Goal: Information Seeking & Learning: Learn about a topic

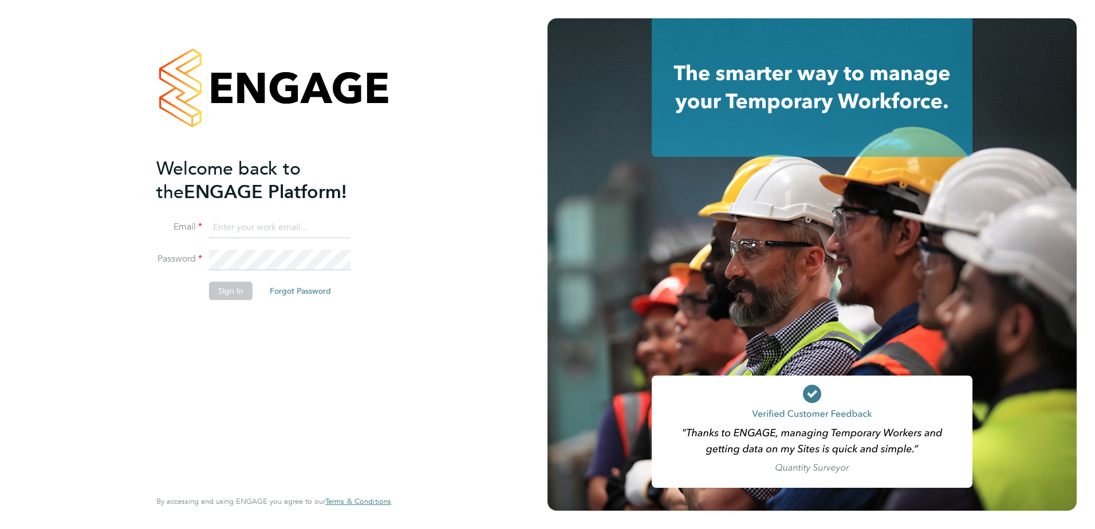
type input "conor.edwards@vistry.co.uk"
click at [214, 291] on button "Sign In" at bounding box center [231, 291] width 44 height 18
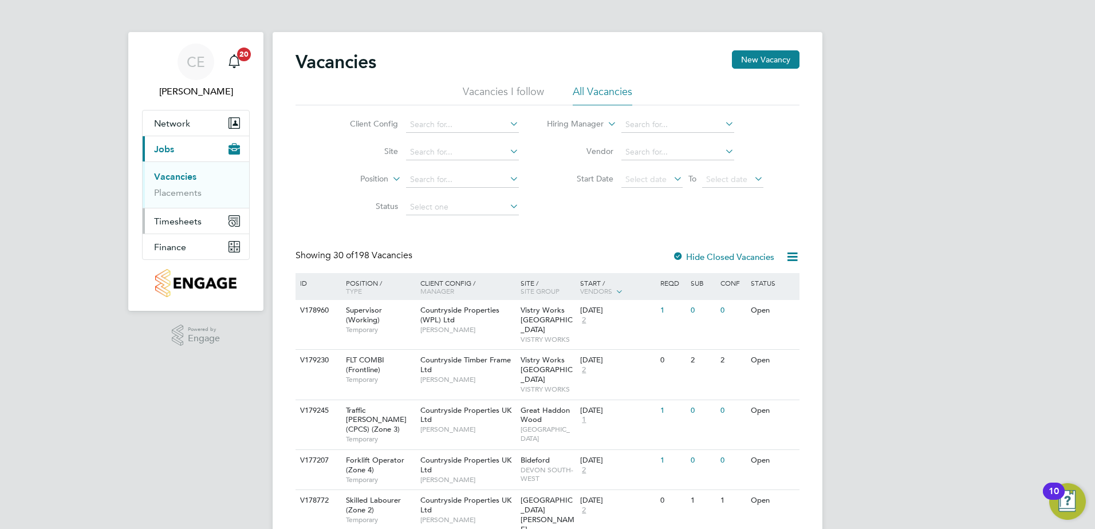
click at [176, 222] on span "Timesheets" at bounding box center [178, 221] width 48 height 11
click at [189, 204] on link "Timesheets" at bounding box center [178, 202] width 48 height 11
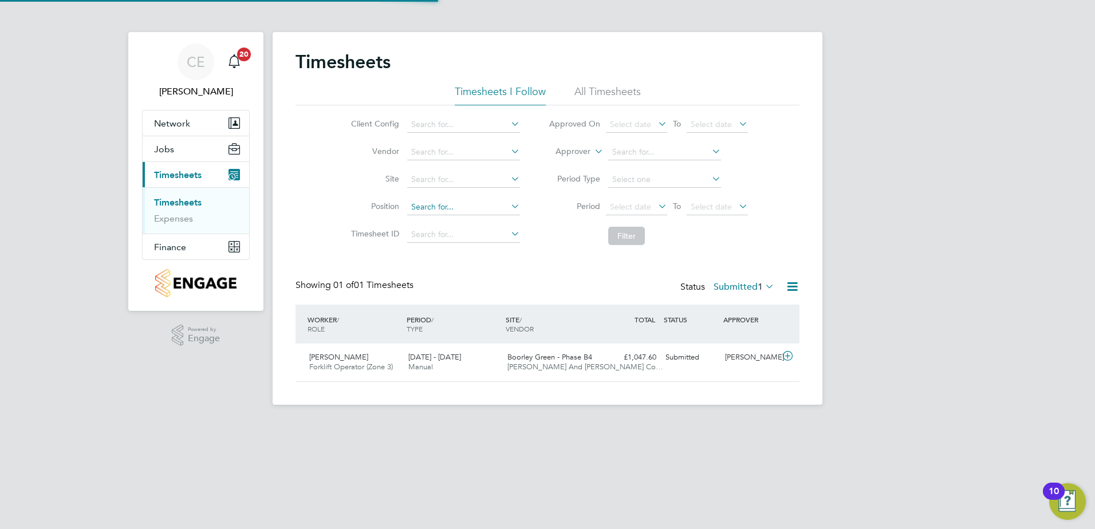
scroll to position [29, 100]
click at [174, 154] on button "Jobs" at bounding box center [196, 148] width 107 height 25
click at [167, 145] on span "Jobs" at bounding box center [164, 149] width 20 height 11
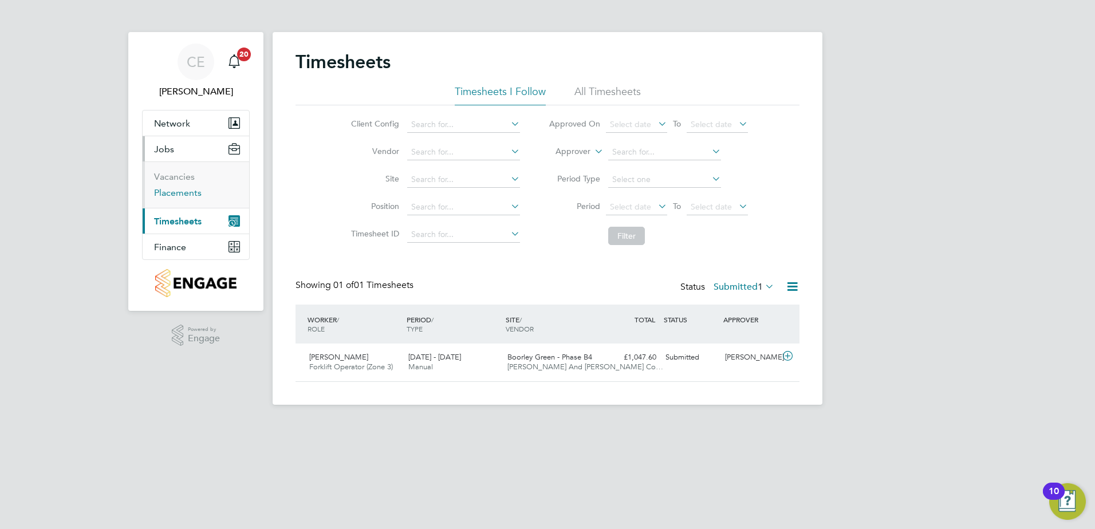
click at [182, 194] on link "Placements" at bounding box center [178, 192] width 48 height 11
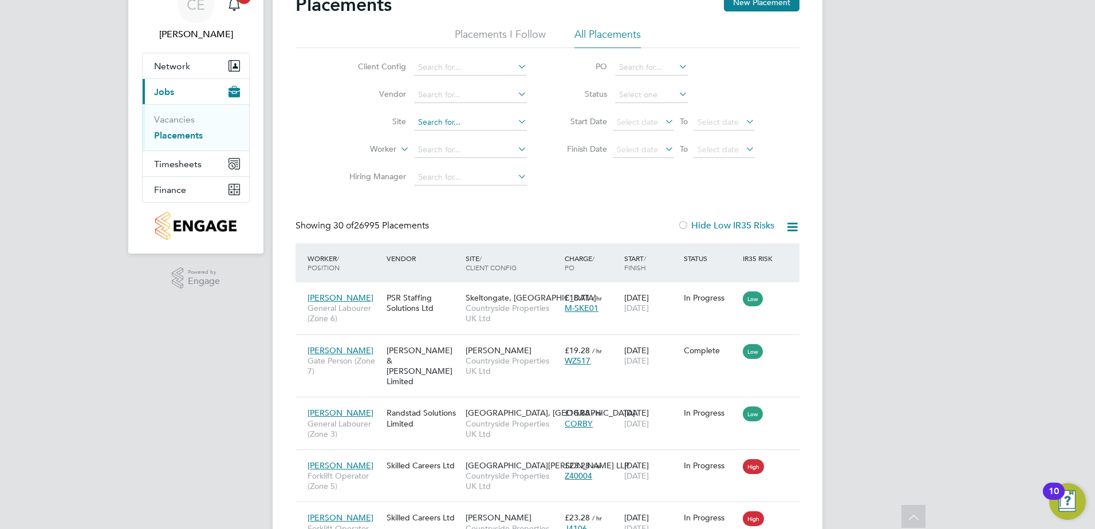
click at [453, 116] on input at bounding box center [470, 123] width 113 height 16
click at [500, 145] on li "Portu gal Road - Woking" at bounding box center [471, 137] width 114 height 15
type input "[GEOGRAPHIC_DATA] - Woking"
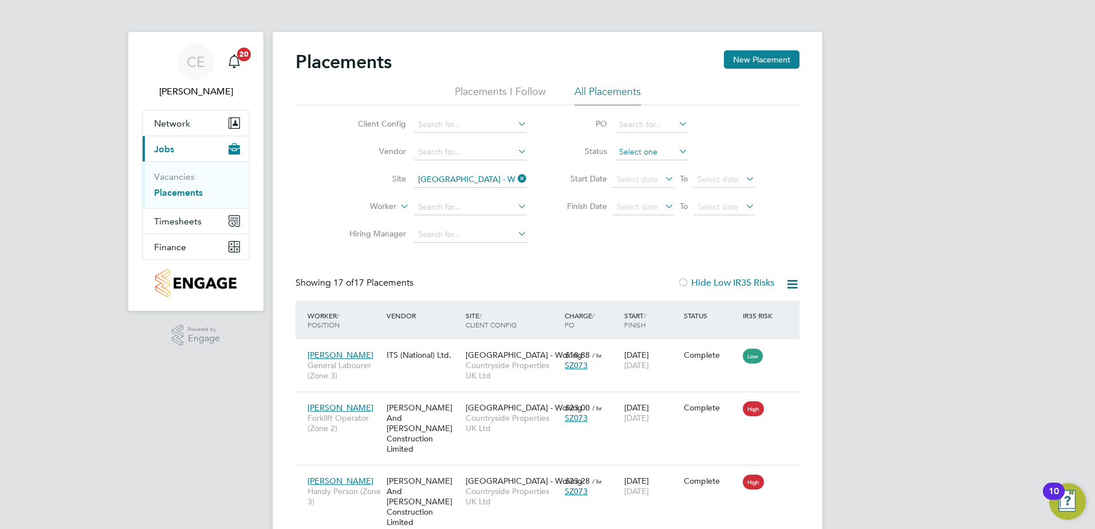
click at [645, 154] on input at bounding box center [651, 152] width 73 height 16
drag, startPoint x: 642, startPoint y: 169, endPoint x: 535, endPoint y: 246, distance: 132.3
click at [642, 168] on li "Active" at bounding box center [652, 167] width 74 height 15
type input "Active"
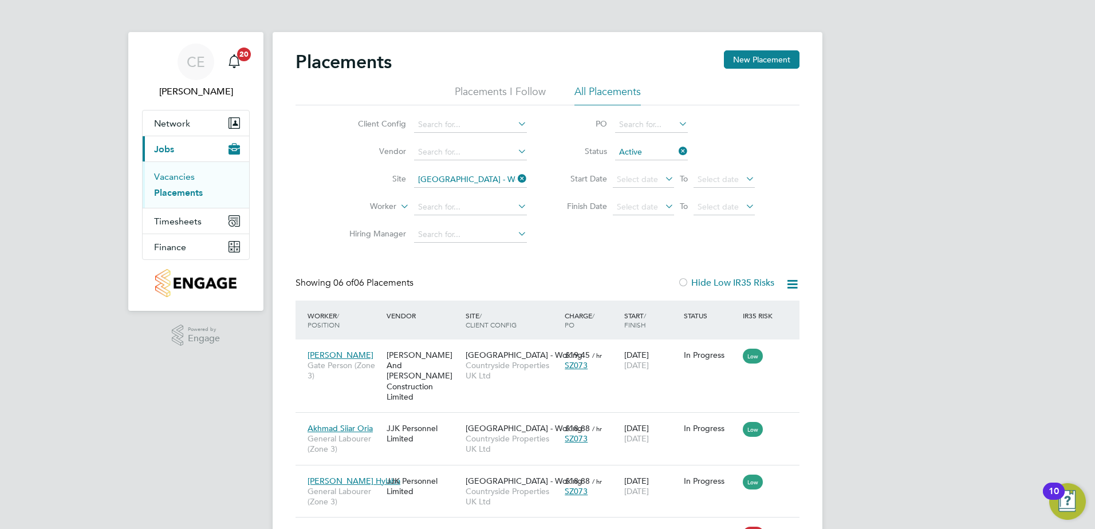
click at [175, 179] on link "Vacancies" at bounding box center [174, 176] width 41 height 11
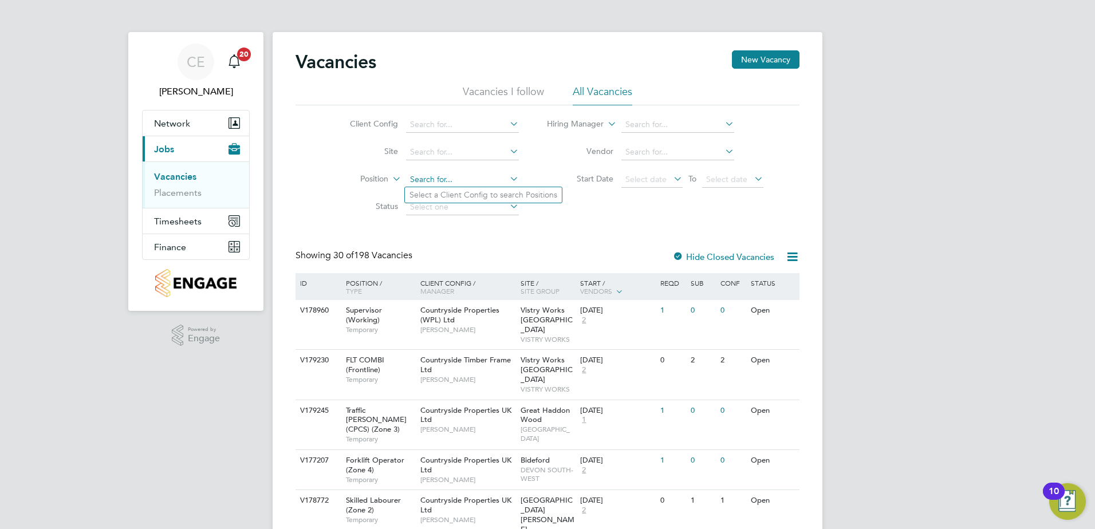
click at [473, 179] on input at bounding box center [462, 180] width 113 height 16
type input "portug"
click at [508, 179] on icon at bounding box center [508, 179] width 0 height 16
click at [486, 151] on input at bounding box center [462, 152] width 113 height 16
click at [451, 165] on li "Portugal Road - Woking" at bounding box center [478, 167] width 146 height 15
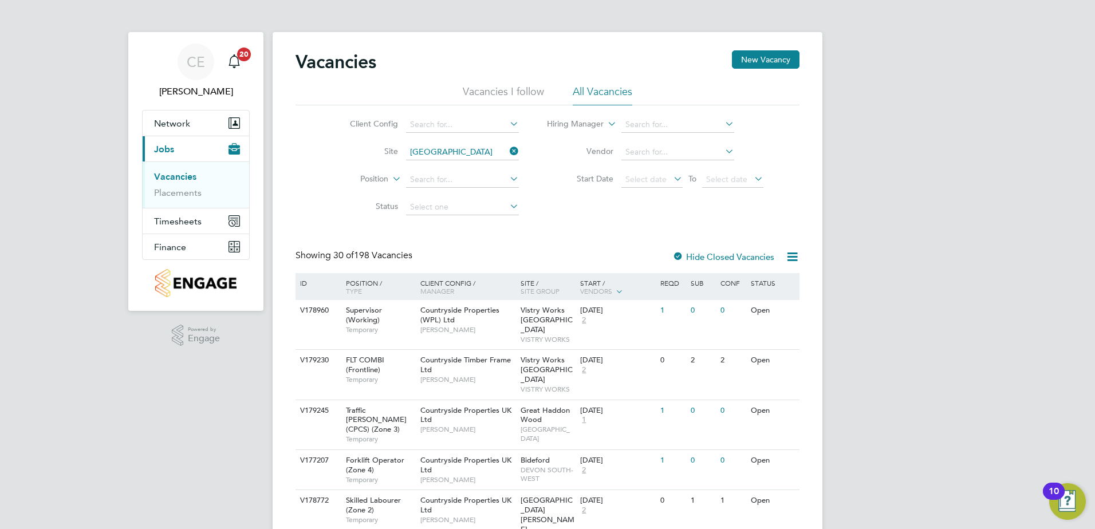
type input "[GEOGRAPHIC_DATA] - Woking"
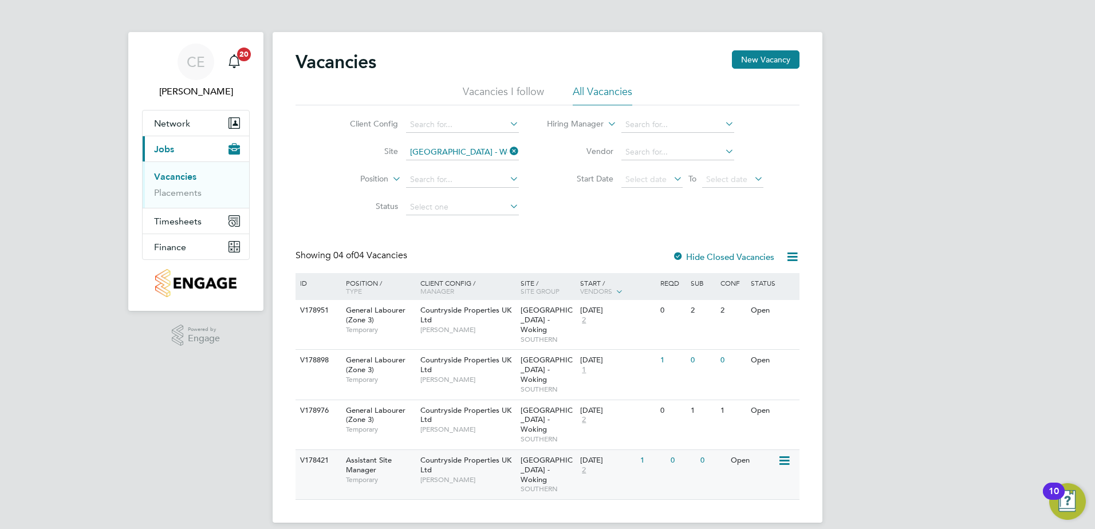
click at [408, 450] on div "Assistant Site Manager Temporary" at bounding box center [377, 470] width 80 height 40
drag, startPoint x: 433, startPoint y: 407, endPoint x: 362, endPoint y: 382, distance: 75.6
drag, startPoint x: 362, startPoint y: 382, endPoint x: 352, endPoint y: 395, distance: 16.4
drag, startPoint x: 352, startPoint y: 395, endPoint x: 339, endPoint y: 390, distance: 13.4
click at [339, 400] on div "General Labourer (Zone 3) Temporary" at bounding box center [377, 420] width 80 height 40
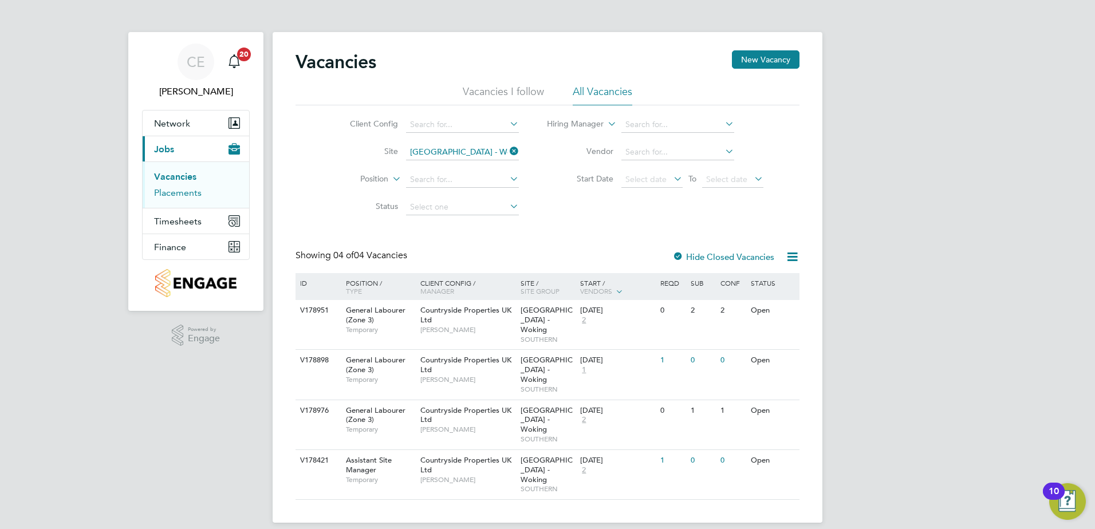
click at [176, 190] on link "Placements" at bounding box center [178, 192] width 48 height 11
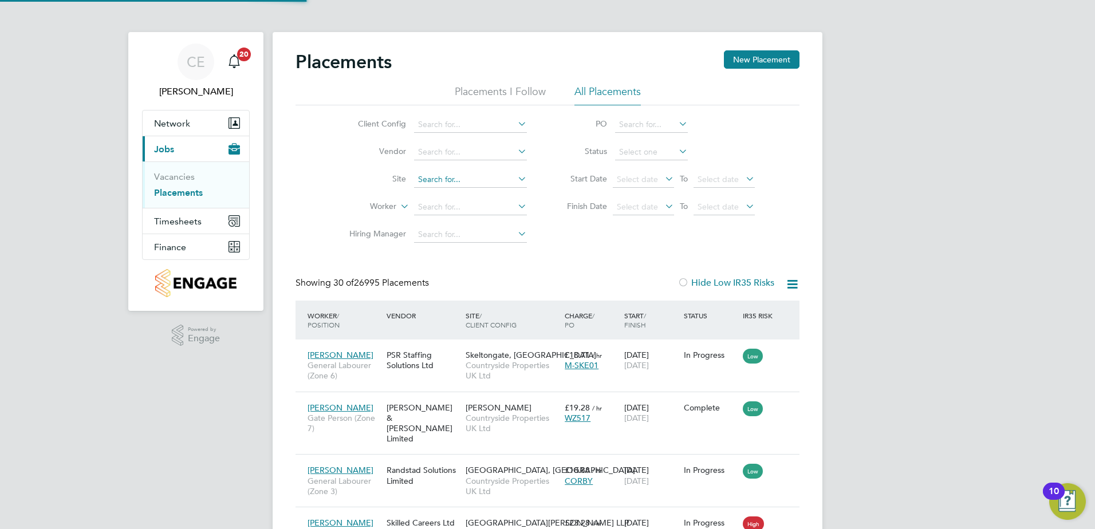
scroll to position [43, 100]
click at [468, 173] on input at bounding box center [470, 180] width 113 height 16
click at [470, 195] on li "Portug al Road - Woking" at bounding box center [471, 194] width 114 height 15
type input "[GEOGRAPHIC_DATA] - Woking"
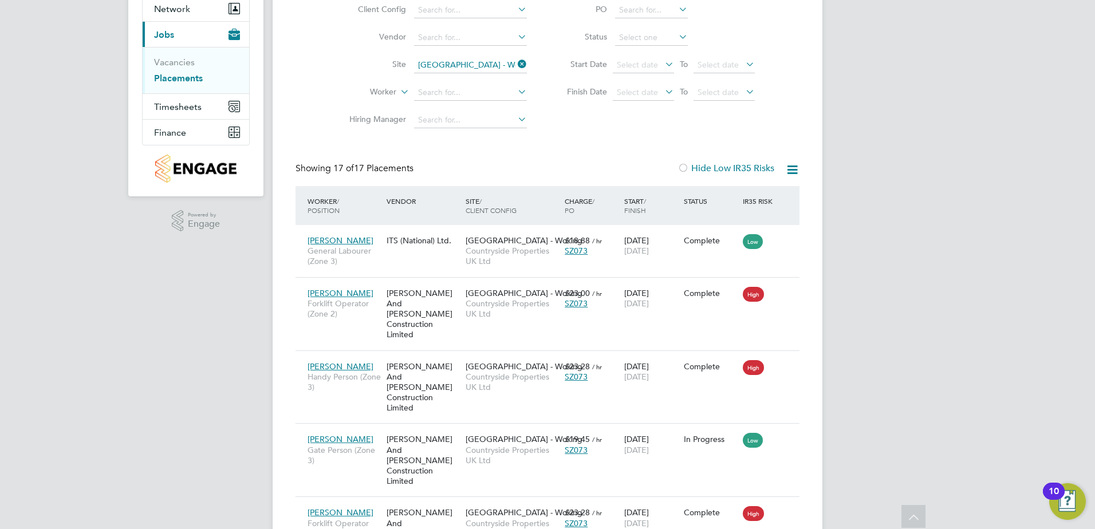
drag, startPoint x: 347, startPoint y: 355, endPoint x: 193, endPoint y: 398, distance: 160.2
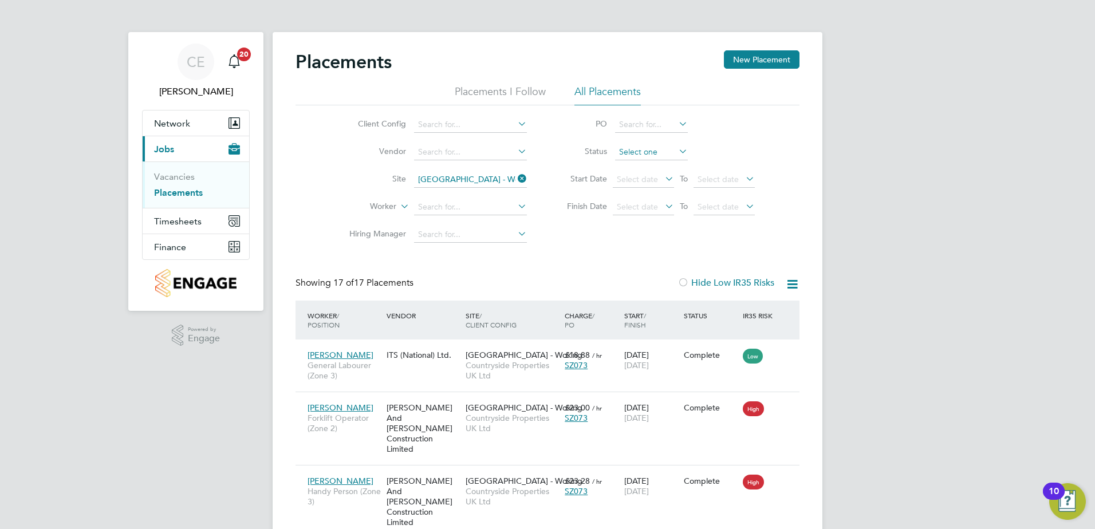
click at [631, 152] on input at bounding box center [651, 152] width 73 height 16
click at [640, 162] on li "Active" at bounding box center [652, 167] width 74 height 15
type input "Active"
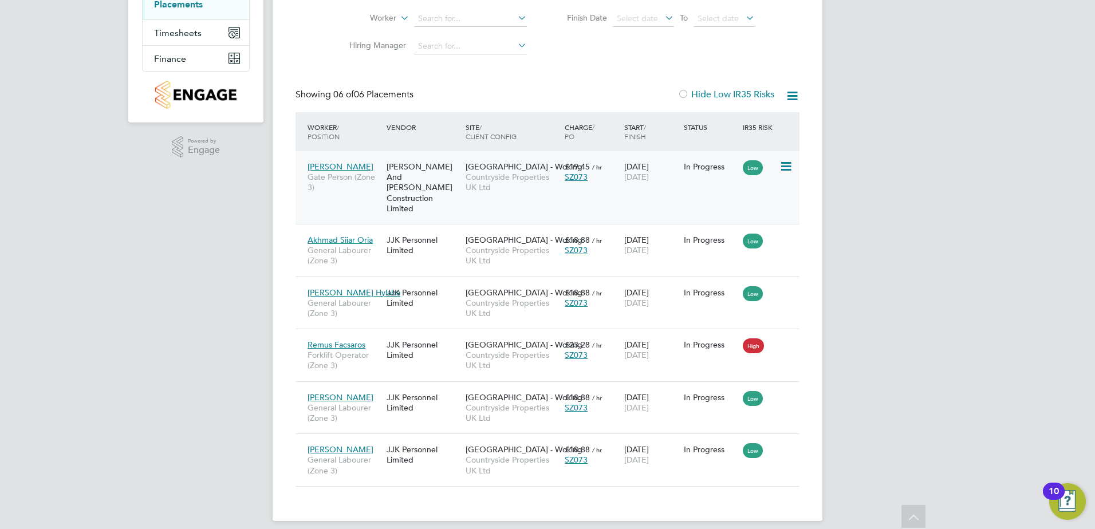
drag, startPoint x: 335, startPoint y: 174, endPoint x: 340, endPoint y: 167, distance: 7.8
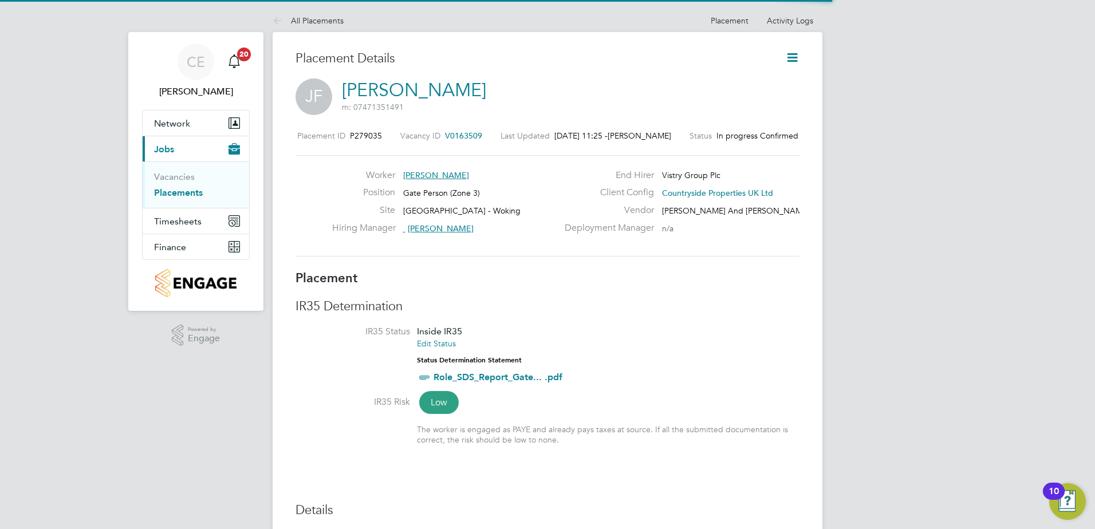
scroll to position [11, 180]
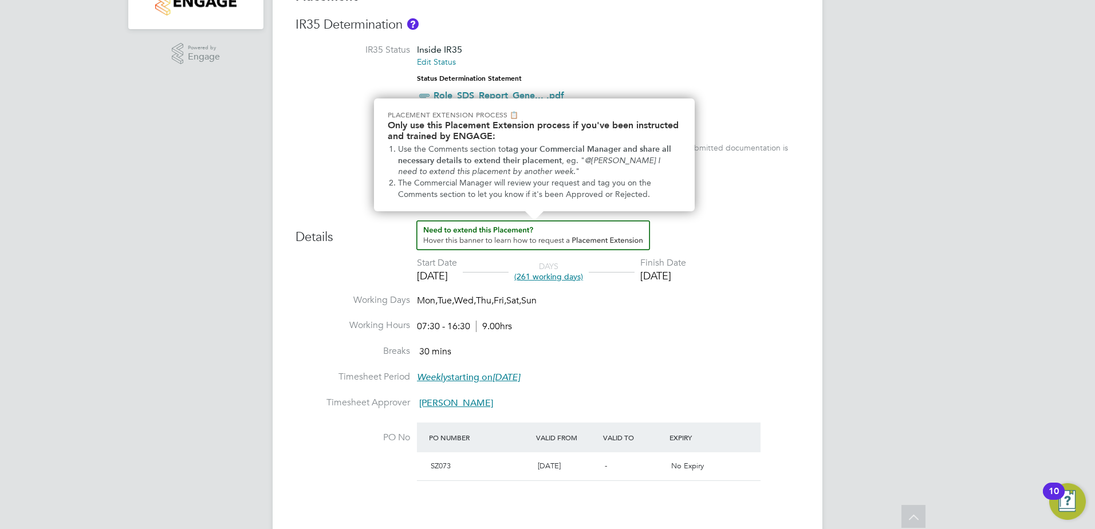
scroll to position [286, 0]
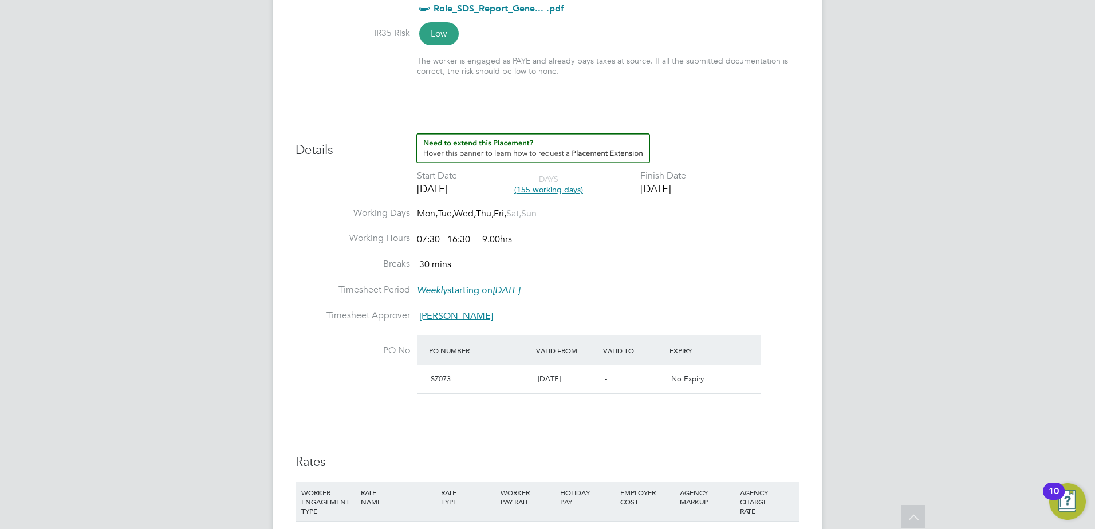
scroll to position [401, 0]
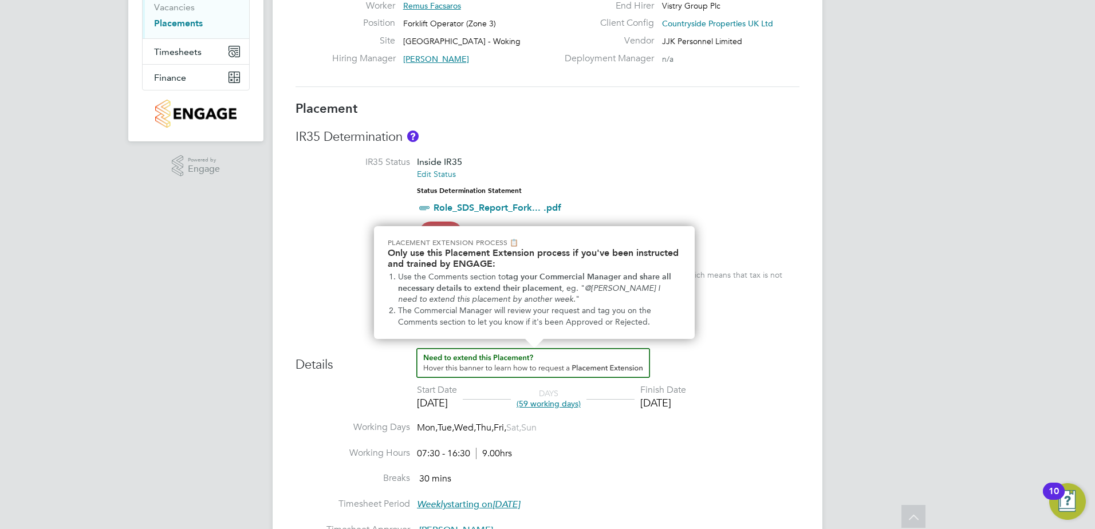
scroll to position [115, 0]
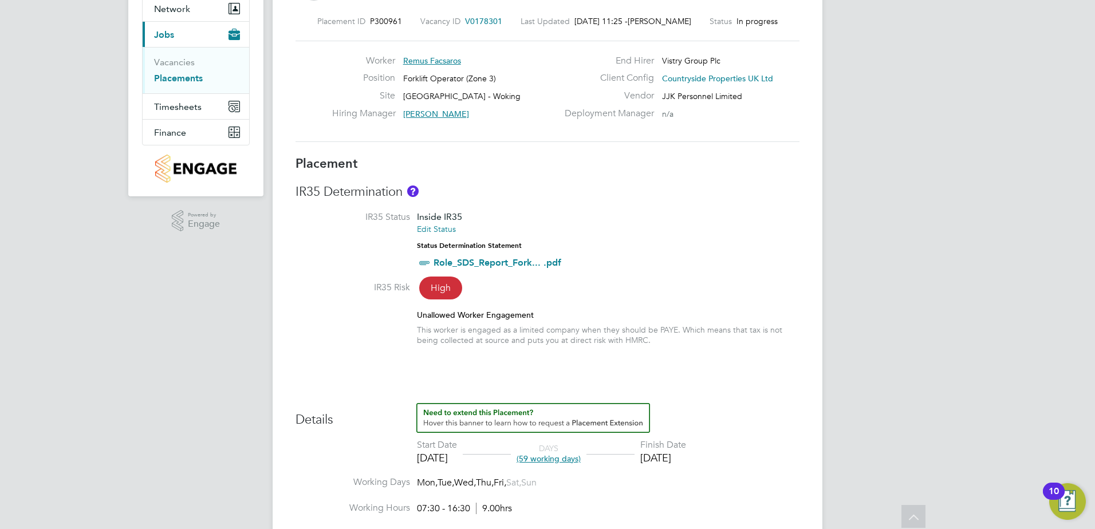
click at [616, 193] on h3 "IR35 Determination" at bounding box center [548, 192] width 504 height 17
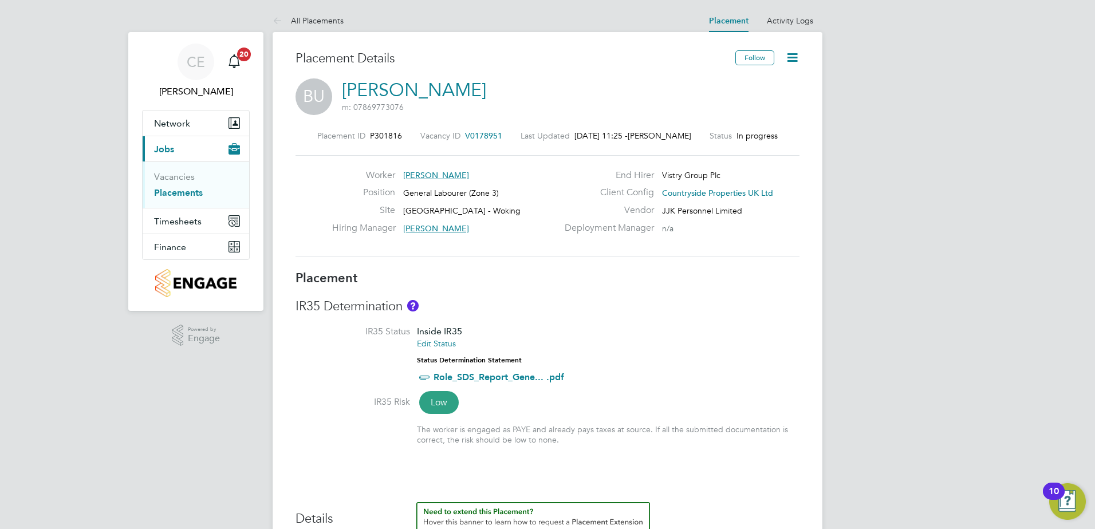
drag, startPoint x: 464, startPoint y: 402, endPoint x: 488, endPoint y: 270, distance: 134.1
